Goal: Task Accomplishment & Management: Complete application form

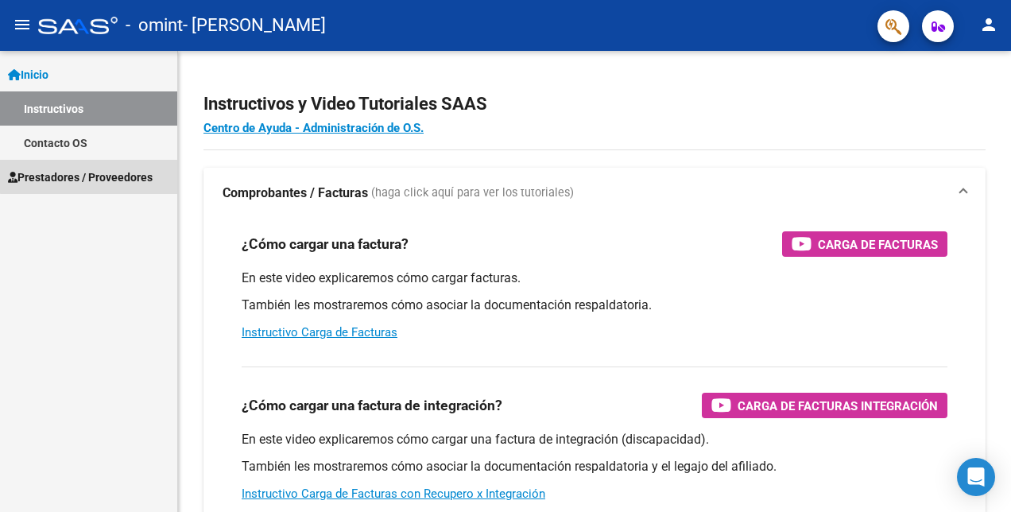
click at [99, 172] on span "Prestadores / Proveedores" at bounding box center [80, 176] width 145 height 17
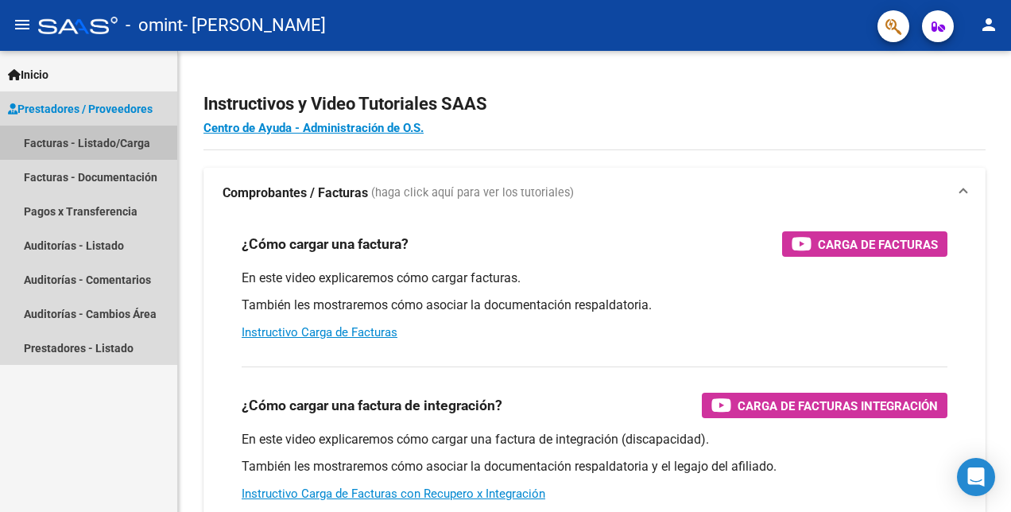
click at [87, 137] on link "Facturas - Listado/Carga" at bounding box center [88, 143] width 177 height 34
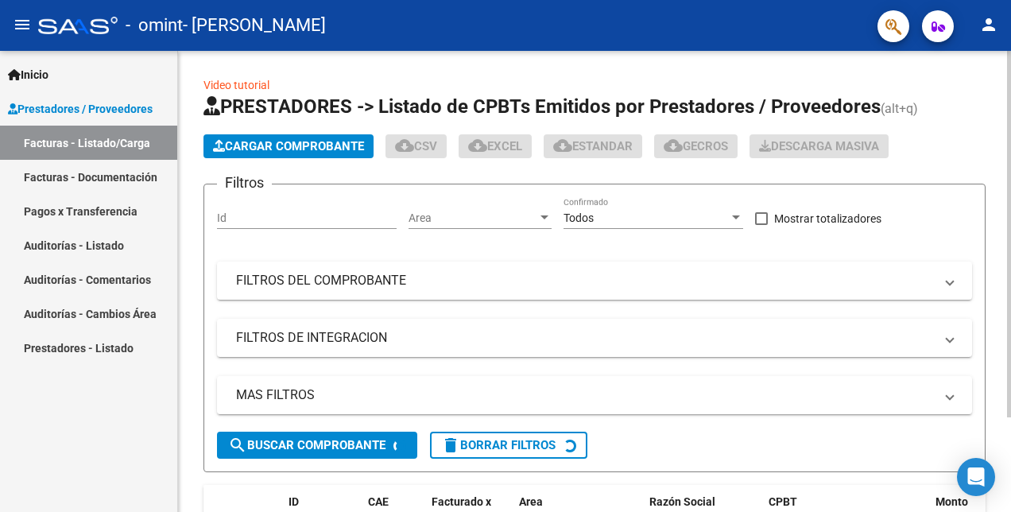
click at [299, 142] on span "Cargar Comprobante" at bounding box center [288, 146] width 151 height 14
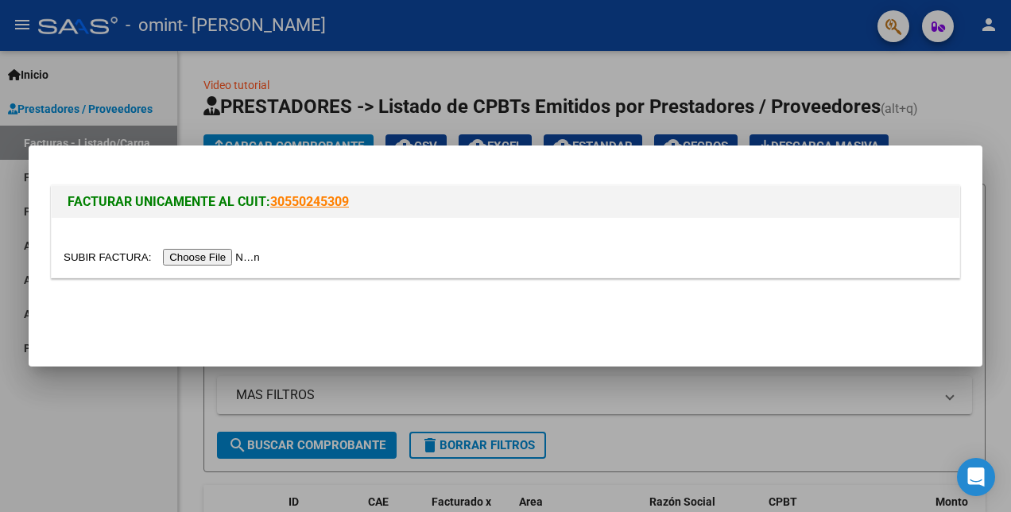
click at [215, 257] on input "file" at bounding box center [164, 257] width 201 height 17
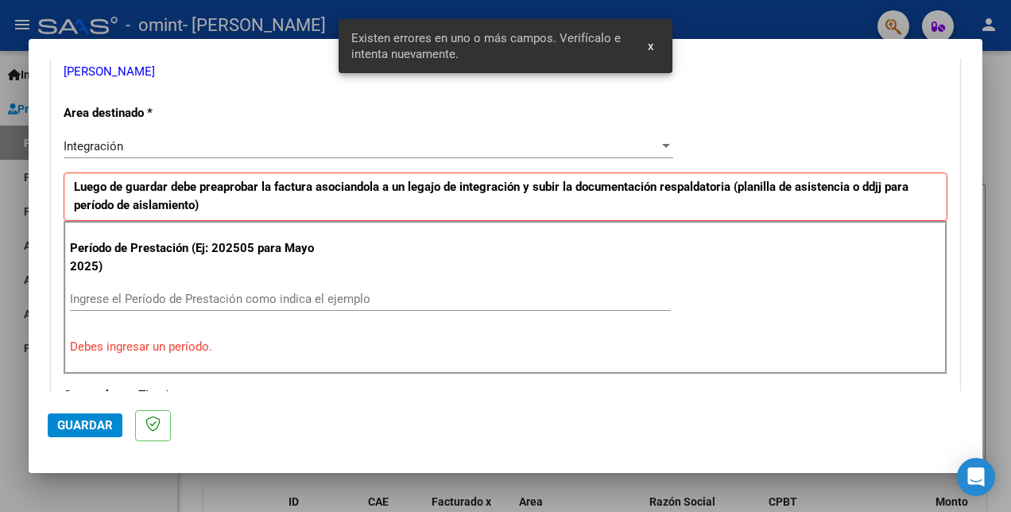
scroll to position [354, 0]
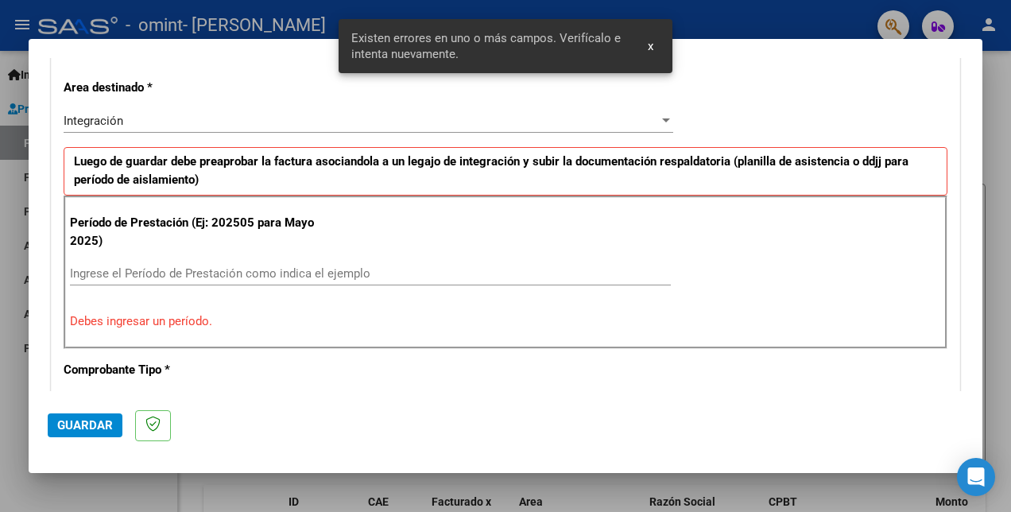
click at [164, 277] on input "Ingrese el Período de Prestación como indica el ejemplo" at bounding box center [370, 273] width 601 height 14
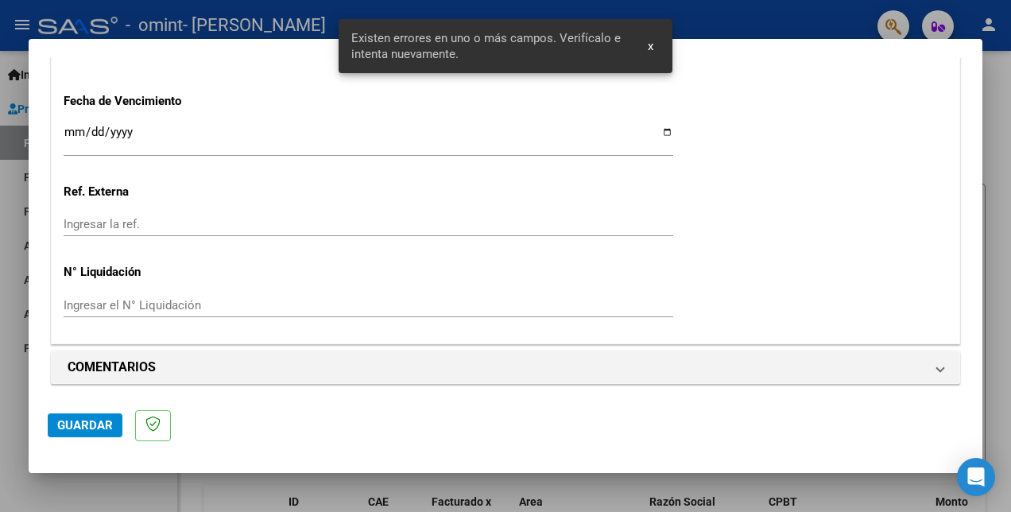
scroll to position [871, 0]
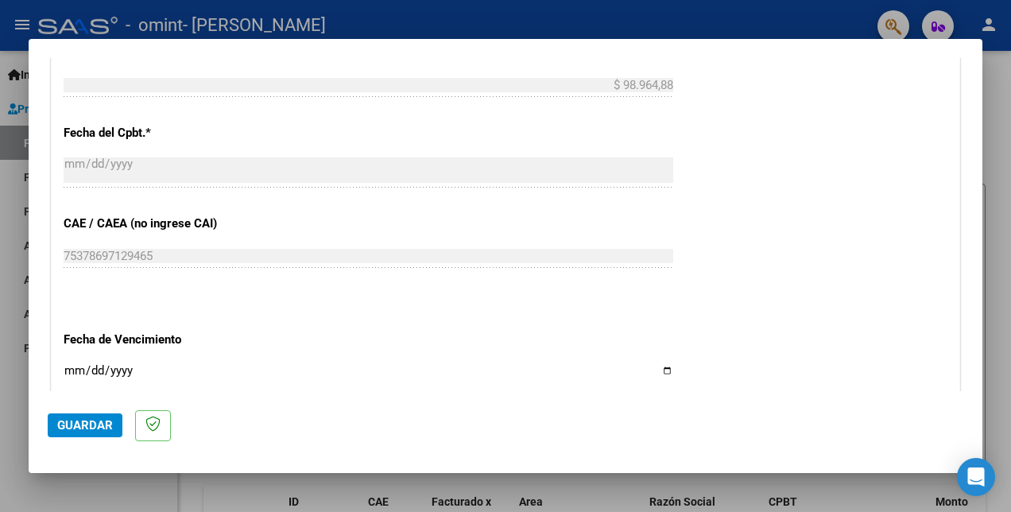
type input "202506"
click at [658, 372] on input "Ingresar la fecha" at bounding box center [368, 376] width 609 height 25
type input "[DATE]"
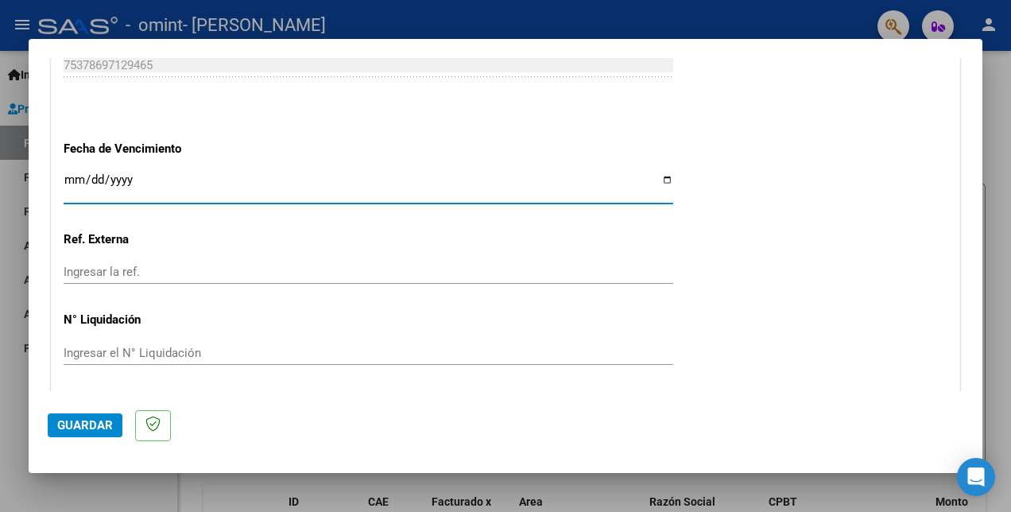
scroll to position [1109, 0]
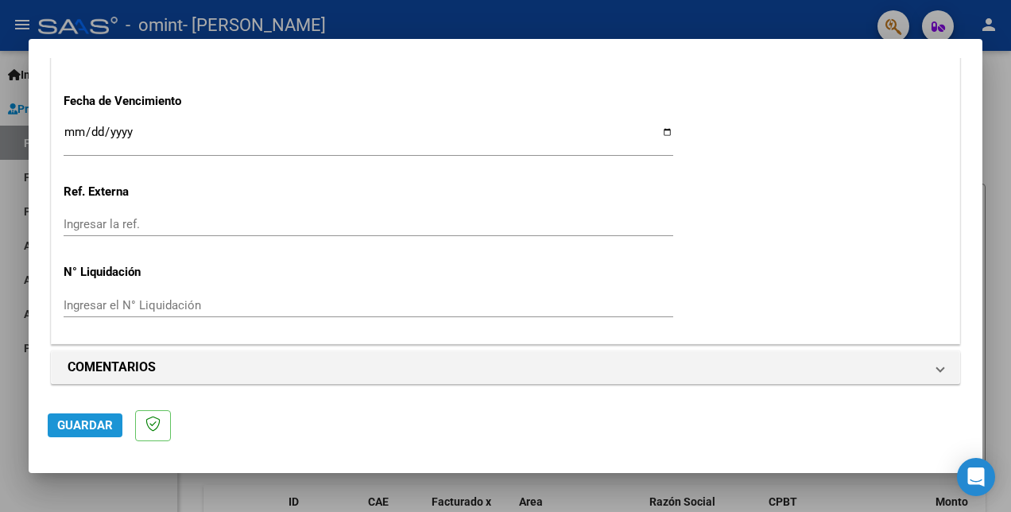
click at [103, 422] on span "Guardar" at bounding box center [85, 425] width 56 height 14
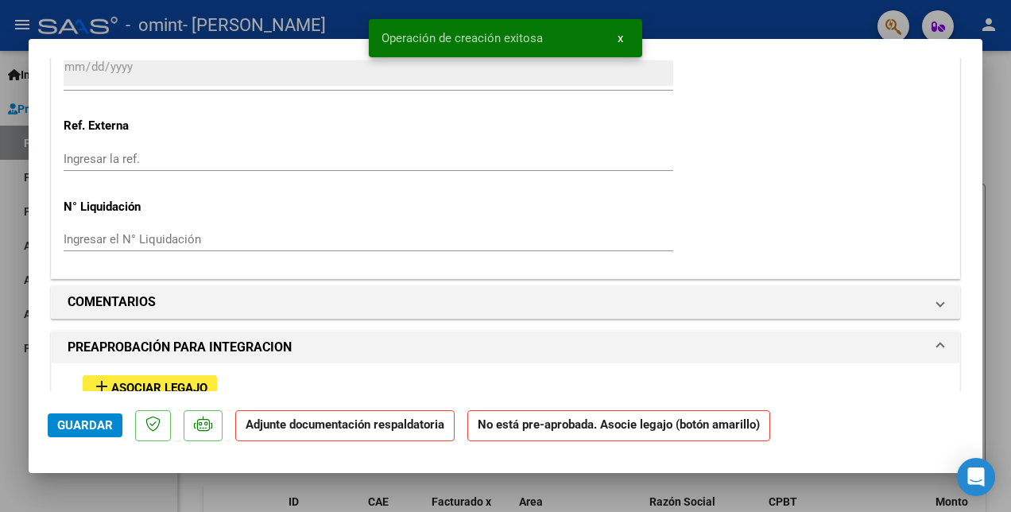
scroll to position [1271, 0]
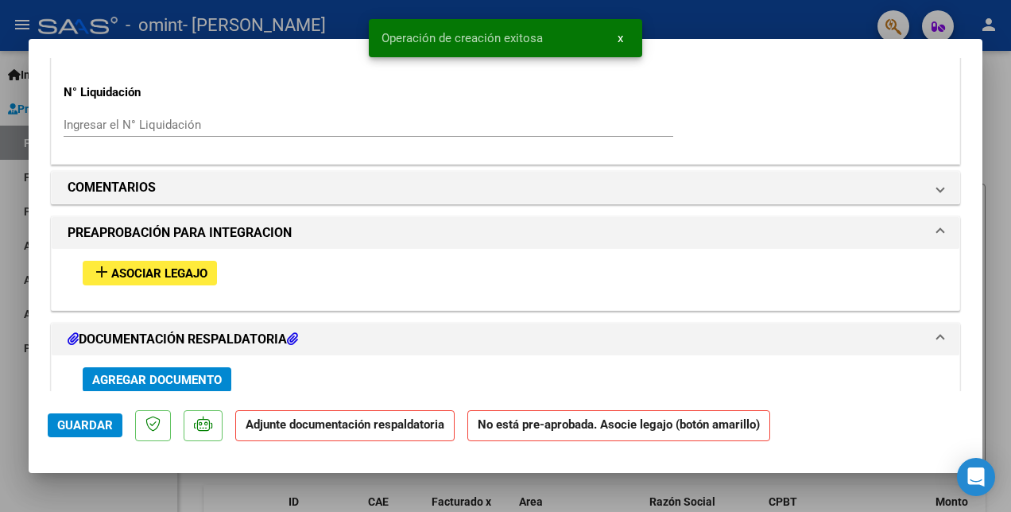
click at [131, 269] on span "Asociar Legajo" at bounding box center [159, 273] width 96 height 14
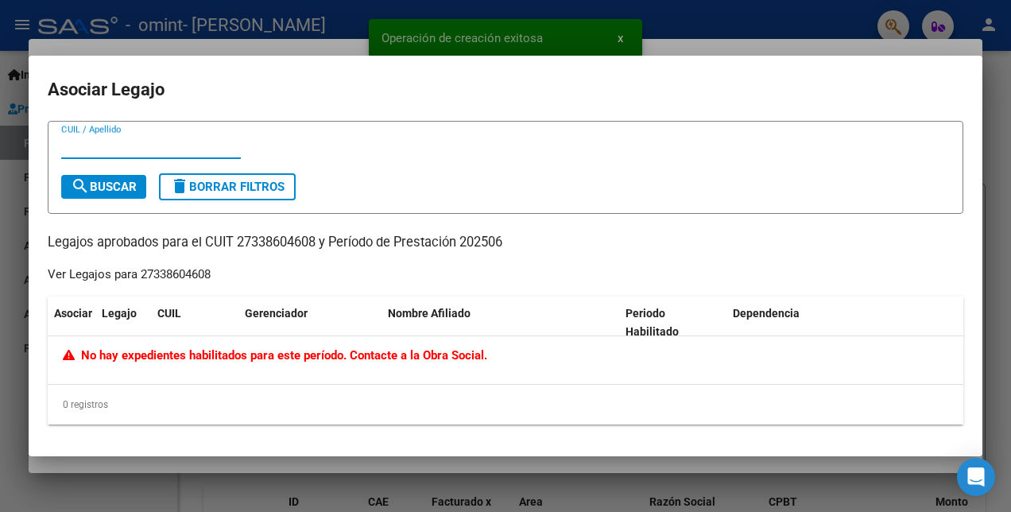
click at [404, 451] on mat-dialog-container "Asociar Legajo CUIL / Apellido search Buscar delete Borrar Filtros Legajos apro…" at bounding box center [506, 256] width 954 height 400
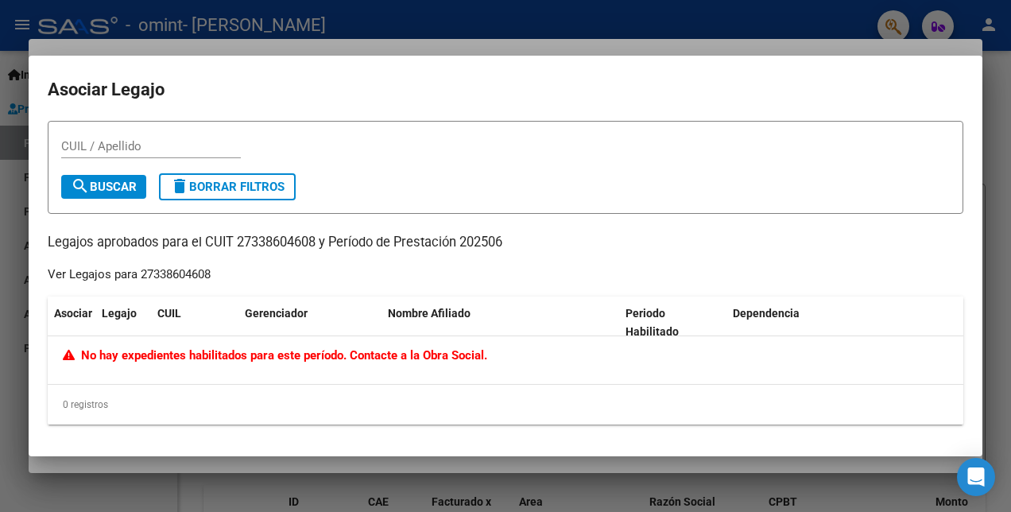
click at [582, 46] on div at bounding box center [505, 256] width 1011 height 512
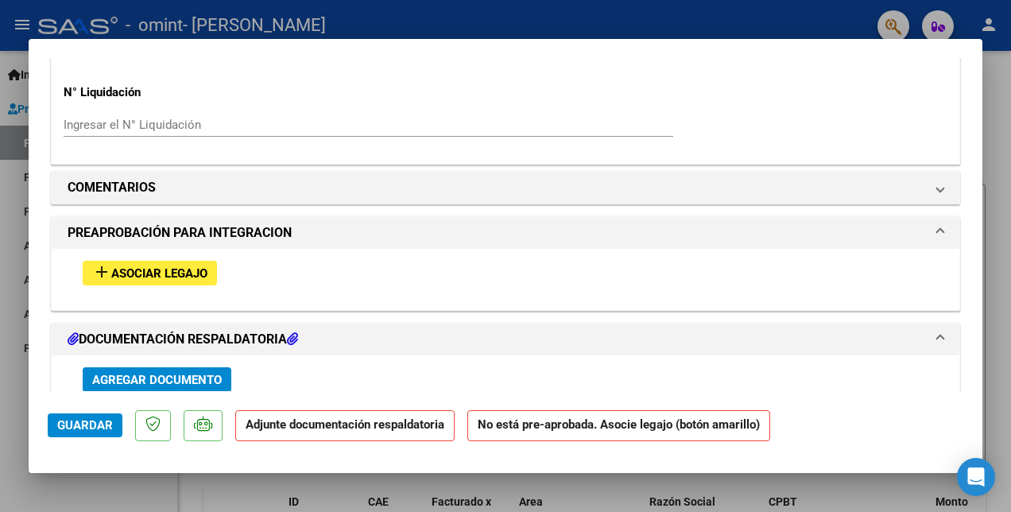
click at [117, 488] on div at bounding box center [505, 256] width 1011 height 512
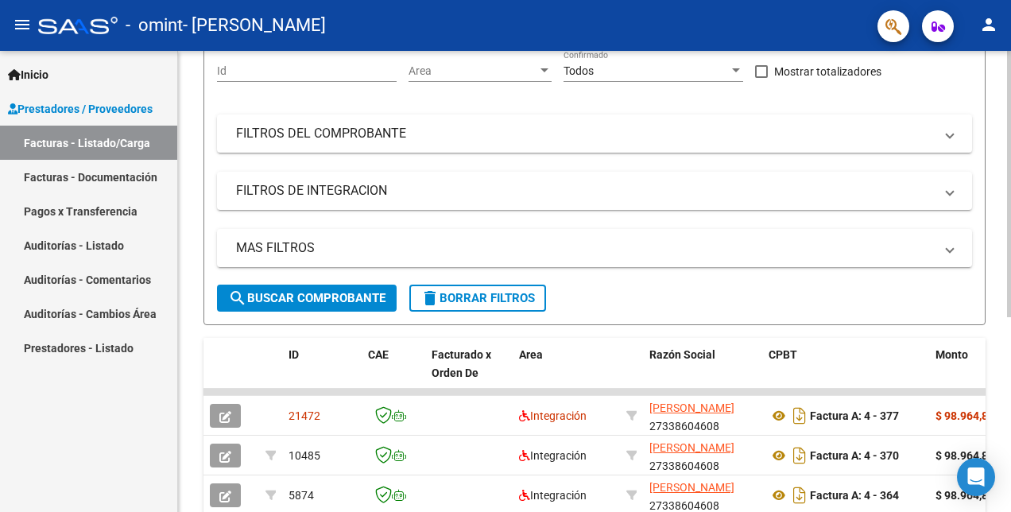
scroll to position [318, 0]
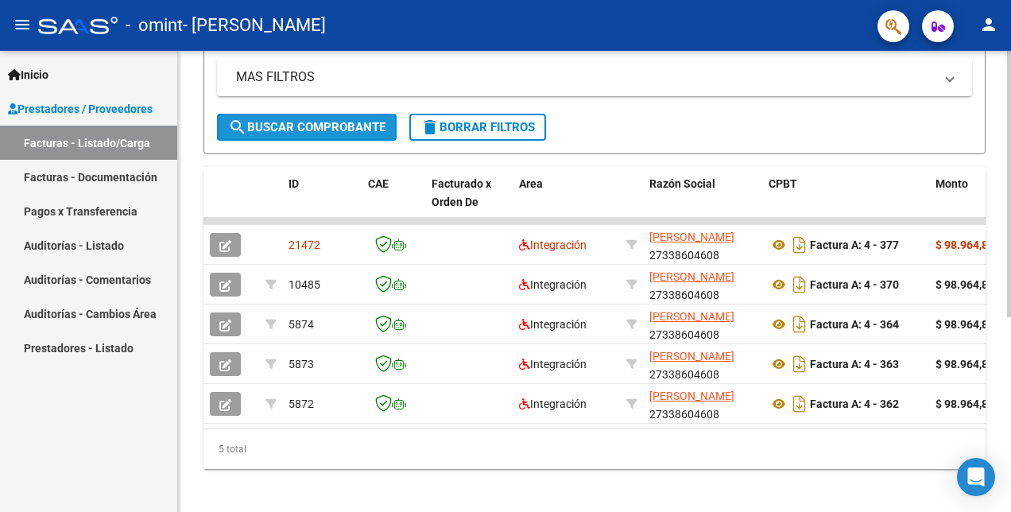
drag, startPoint x: 310, startPoint y: 121, endPoint x: 191, endPoint y: 194, distance: 139.1
click at [198, 194] on div "Video tutorial PRESTADORES -> Listado de CPBTs Emitidos por Prestadores / Prove…" at bounding box center [594, 126] width 833 height 787
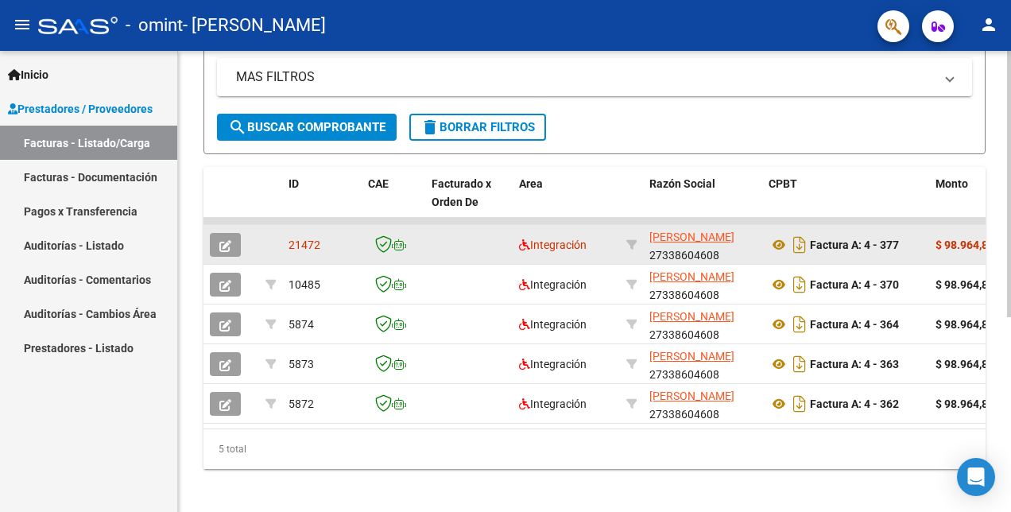
scroll to position [0, 0]
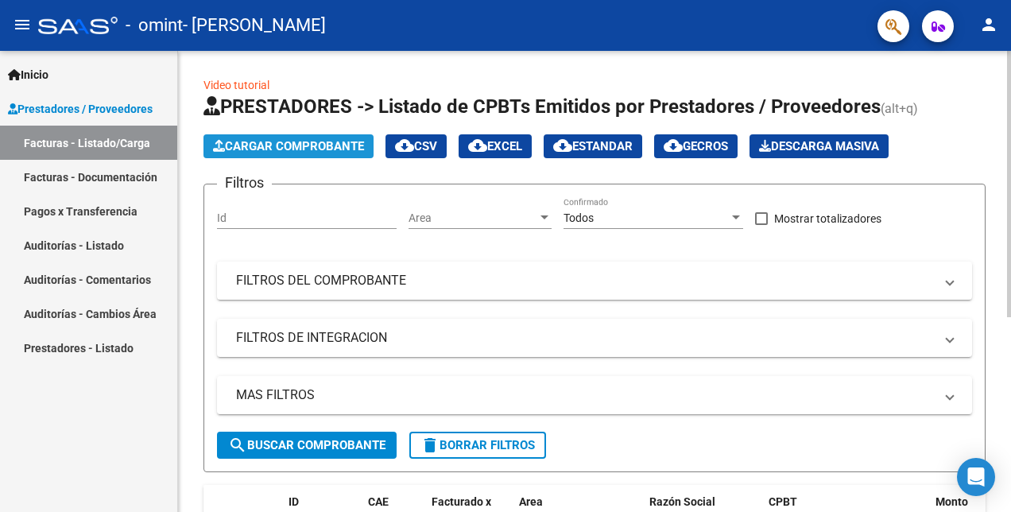
click at [277, 146] on span "Cargar Comprobante" at bounding box center [288, 146] width 151 height 14
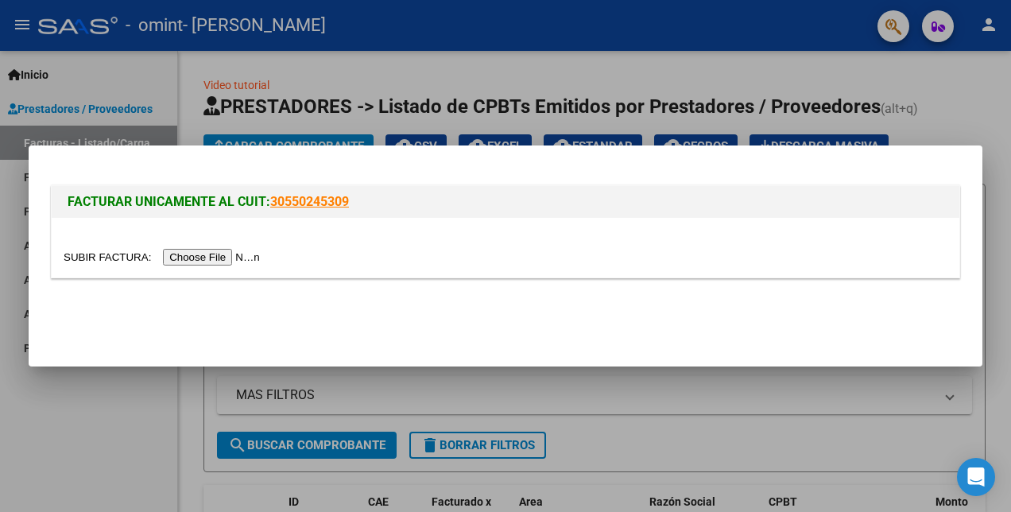
click at [194, 255] on input "file" at bounding box center [164, 257] width 201 height 17
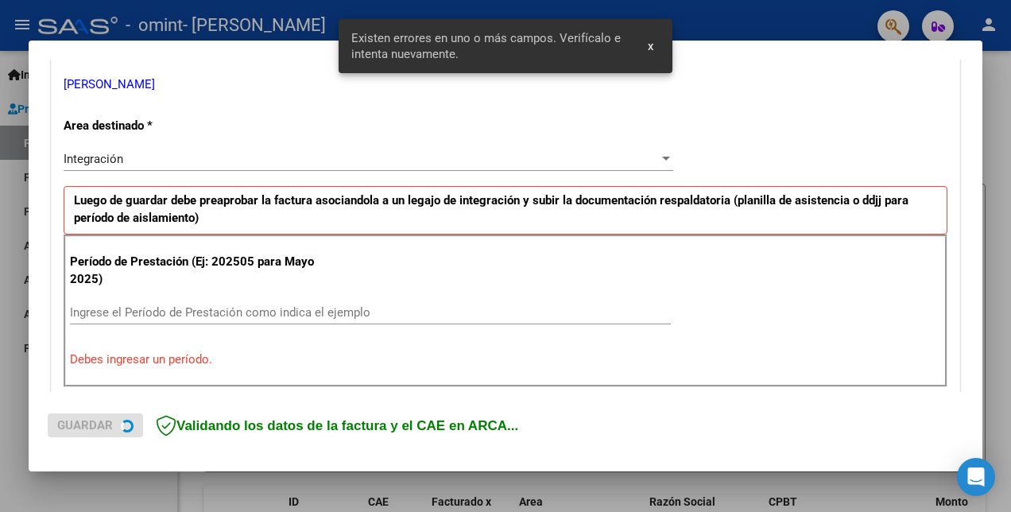
scroll to position [384, 0]
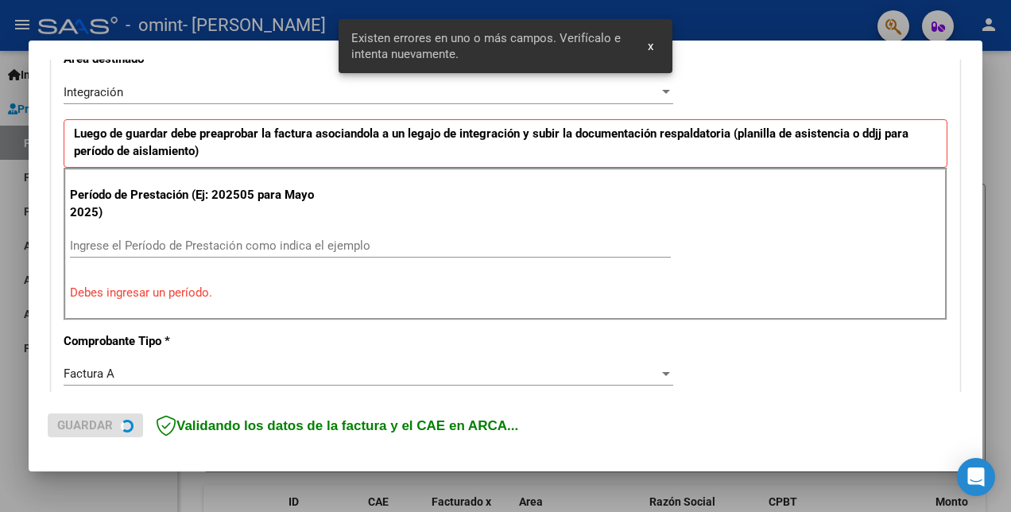
click at [215, 228] on div "Período de Prestación (Ej: 202505 para [DATE]) Ingrese el Período de Prestación…" at bounding box center [506, 244] width 884 height 153
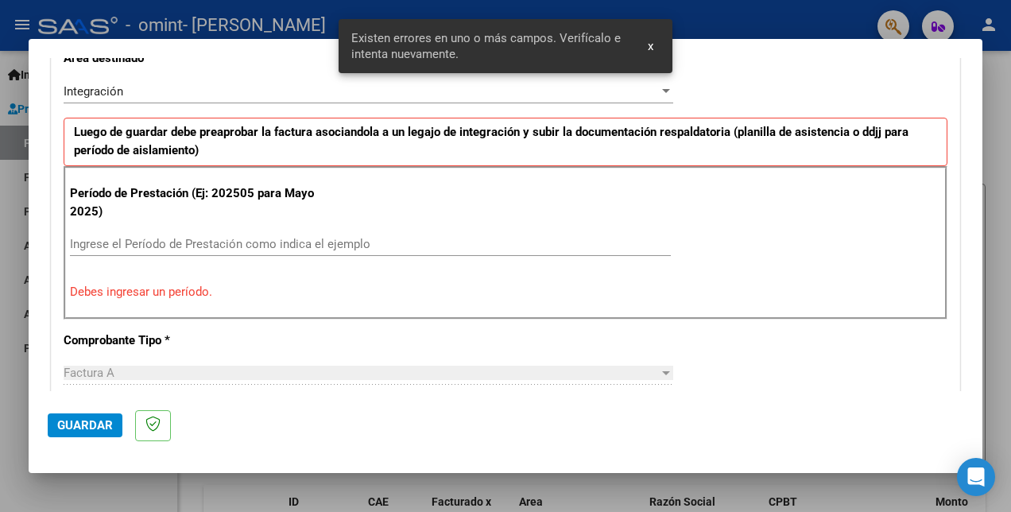
click at [229, 242] on input "Ingrese el Período de Prestación como indica el ejemplo" at bounding box center [370, 244] width 601 height 14
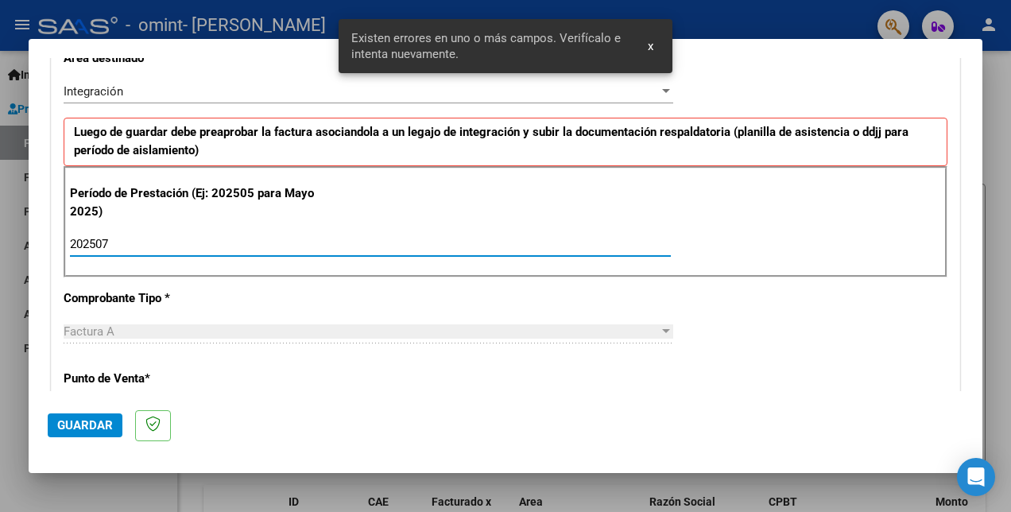
type input "202507"
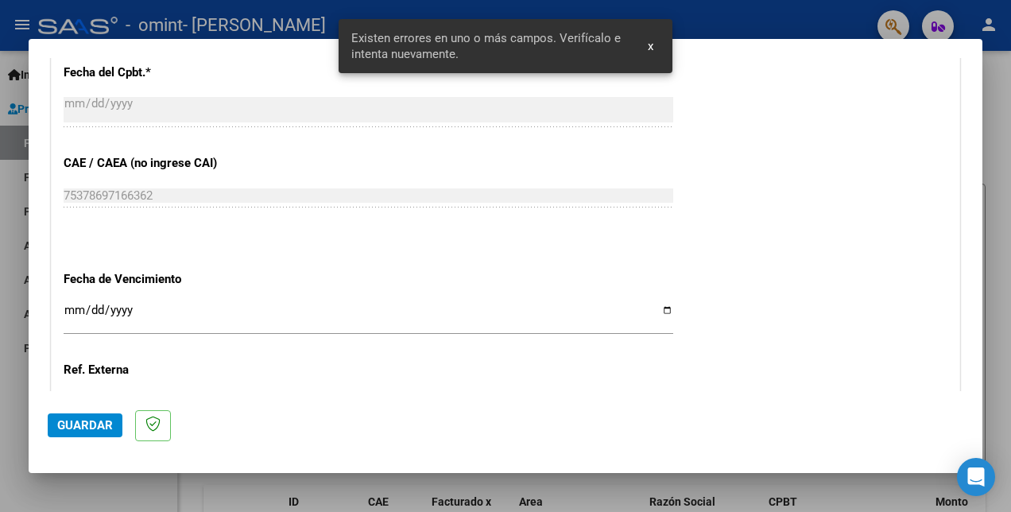
scroll to position [1099, 0]
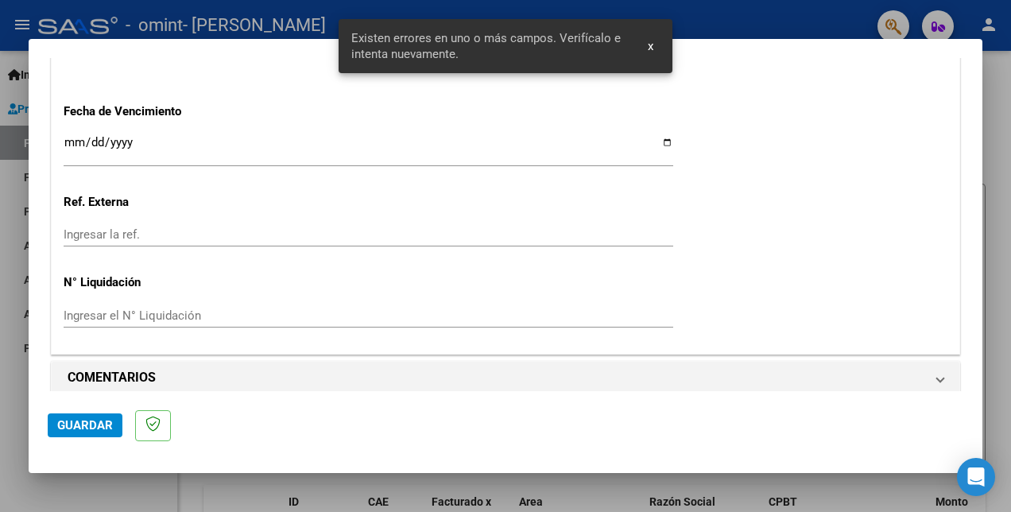
click at [660, 138] on input "Ingresar la fecha" at bounding box center [368, 148] width 609 height 25
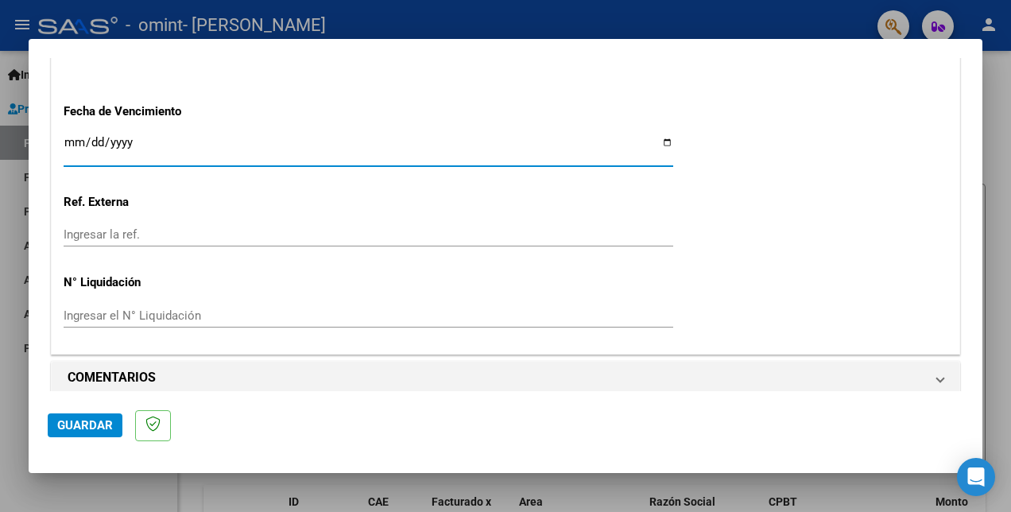
type input "[DATE]"
click at [92, 440] on mat-dialog-actions "Guardar" at bounding box center [505, 422] width 915 height 63
click at [88, 426] on span "Guardar" at bounding box center [85, 425] width 56 height 14
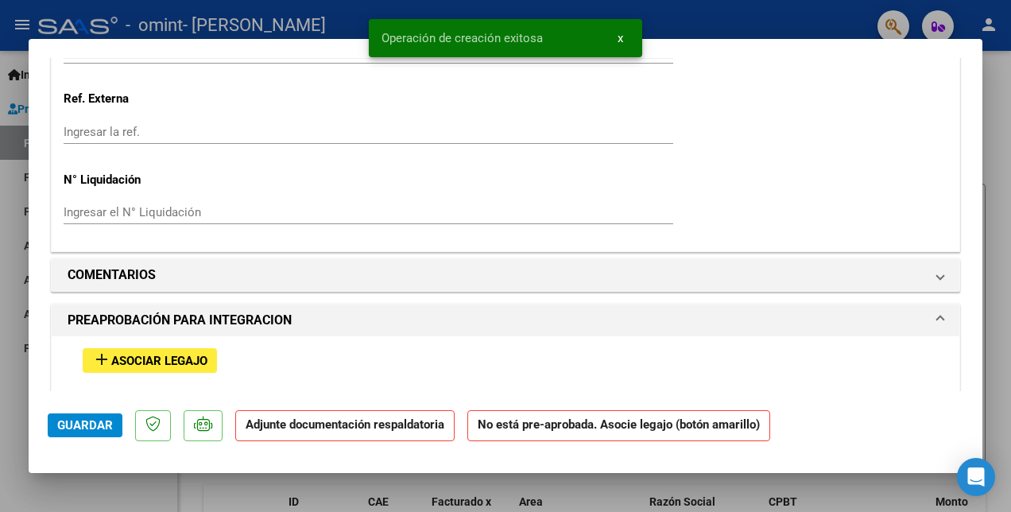
scroll to position [1271, 0]
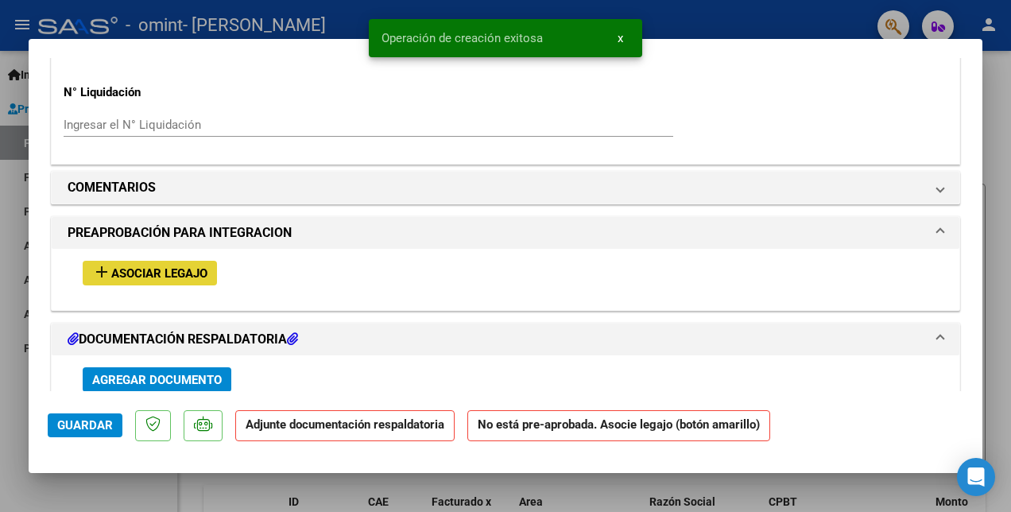
click at [127, 266] on span "Asociar Legajo" at bounding box center [159, 273] width 96 height 14
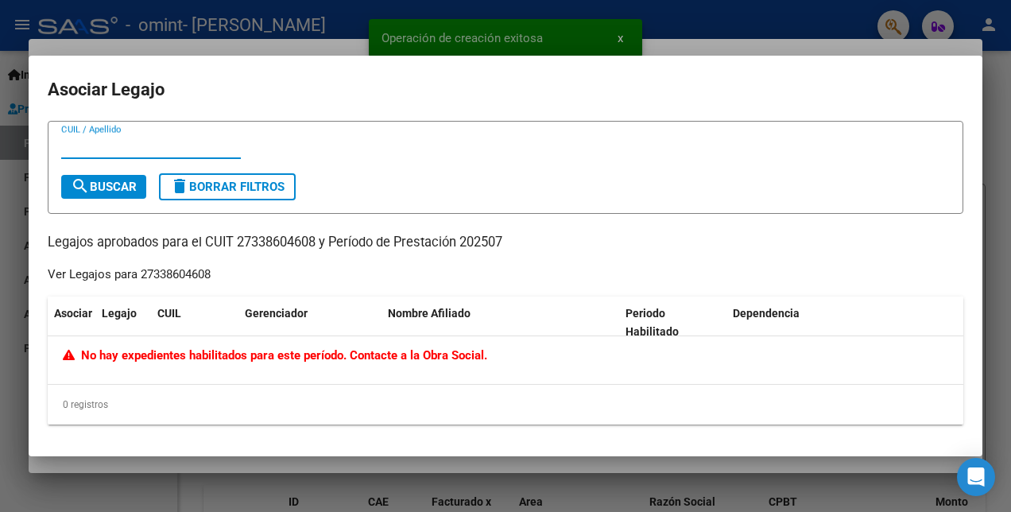
click at [149, 457] on div at bounding box center [505, 256] width 1011 height 512
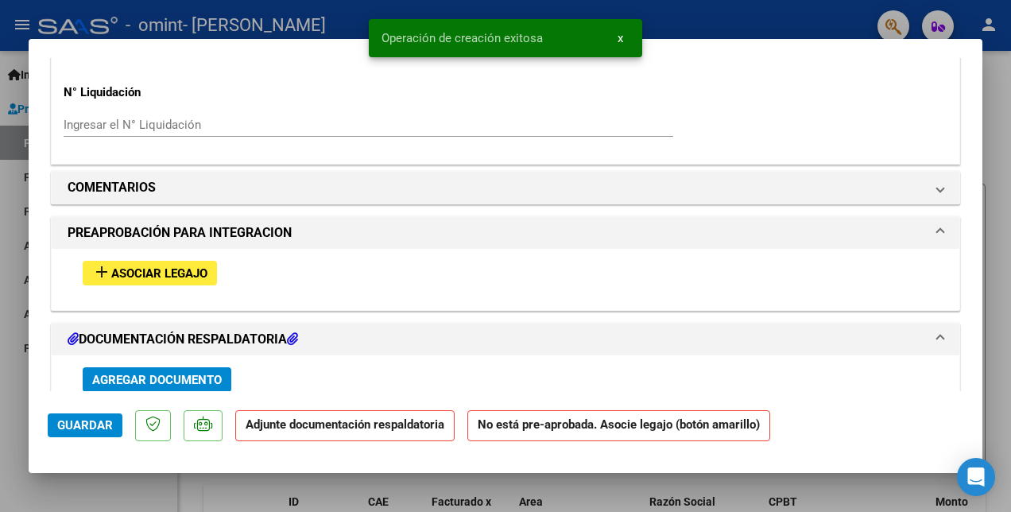
scroll to position [1569, 0]
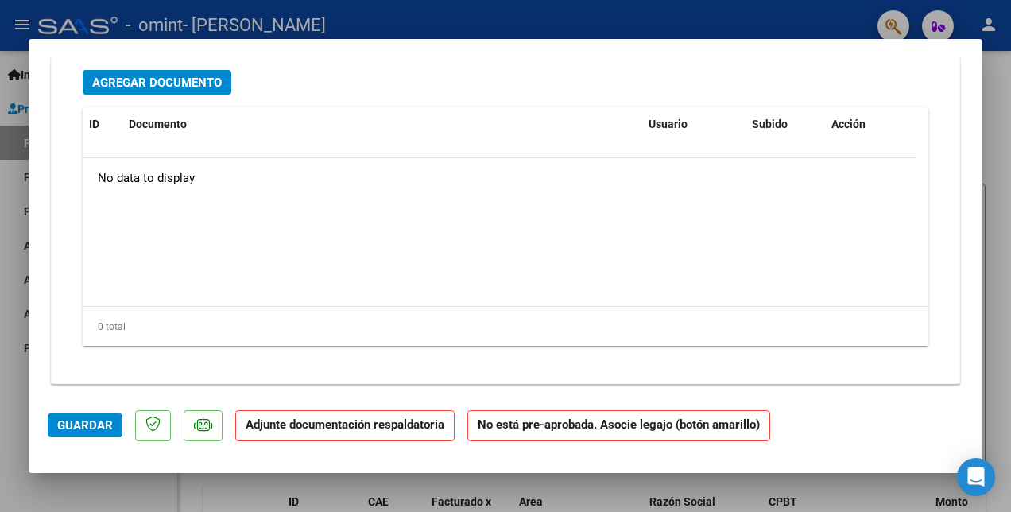
click at [548, 503] on div at bounding box center [505, 256] width 1011 height 512
type input "$ 0,00"
